Goal: Book appointment/travel/reservation

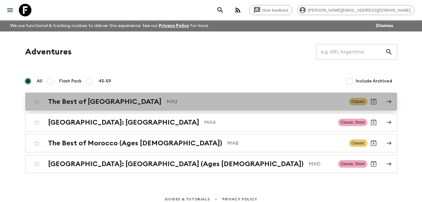
click at [90, 103] on h2 "The Best of [GEOGRAPHIC_DATA]" at bounding box center [104, 101] width 113 height 8
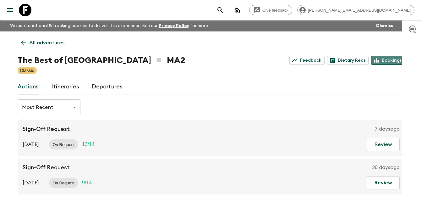
click at [387, 62] on link "Bookings" at bounding box center [388, 60] width 34 height 9
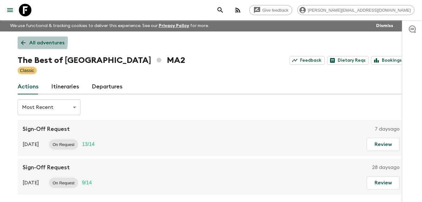
click at [22, 40] on icon at bounding box center [23, 42] width 7 height 7
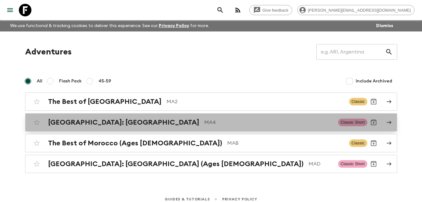
click at [88, 124] on h2 "[GEOGRAPHIC_DATA]: [GEOGRAPHIC_DATA]" at bounding box center [123, 122] width 151 height 8
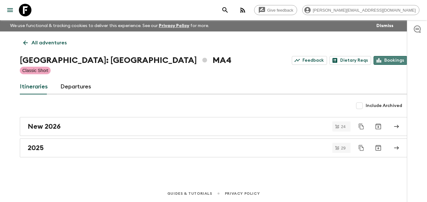
click at [397, 63] on link "Bookings" at bounding box center [390, 60] width 34 height 9
